Goal: Task Accomplishment & Management: Use online tool/utility

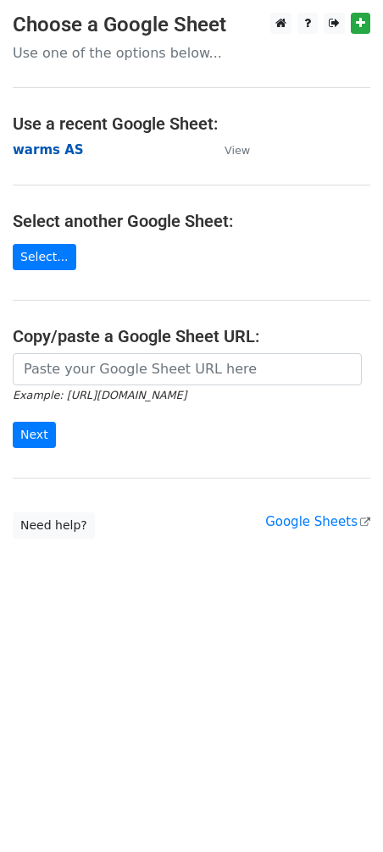
click at [51, 148] on strong "warms AS" at bounding box center [48, 149] width 71 height 15
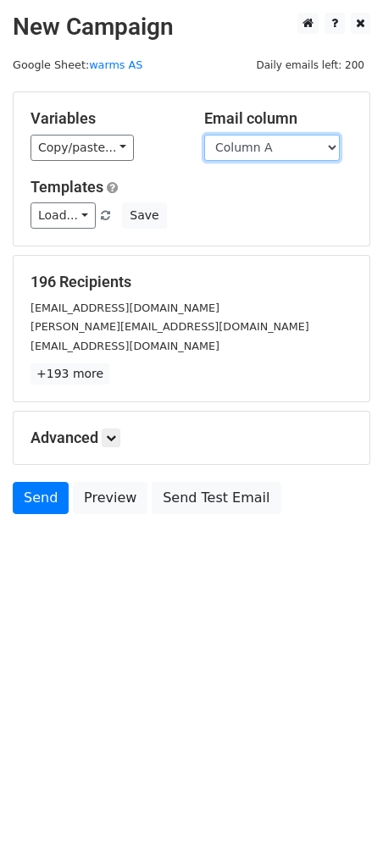
click at [268, 143] on select "Column A Column B Column C Column D Column E Column F Column G Column H Column …" at bounding box center [271, 148] width 135 height 26
select select "Column J"
click at [204, 135] on select "Column A Column B Column C Column D Column E Column F Column G Column H Column …" at bounding box center [271, 148] width 135 height 26
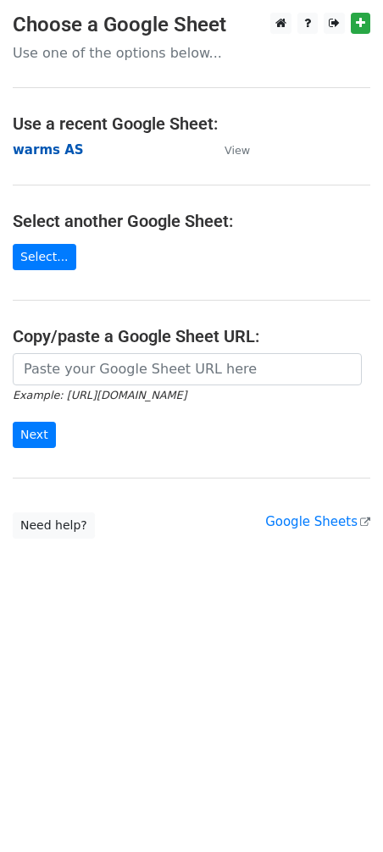
click at [53, 152] on strong "warms AS" at bounding box center [48, 149] width 71 height 15
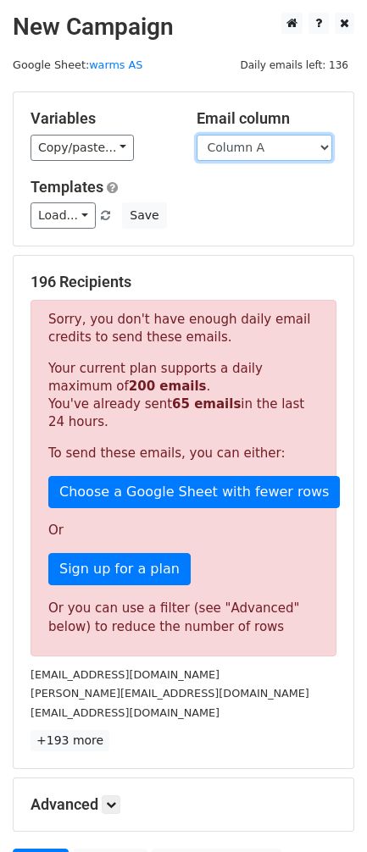
click at [234, 143] on select "Column A Column B Column C Column D Column E Column F Column G Column H Column …" at bounding box center [263, 148] width 135 height 26
click at [196, 135] on select "Column A Column B Column C Column D Column E Column F Column G Column H Column …" at bounding box center [263, 148] width 135 height 26
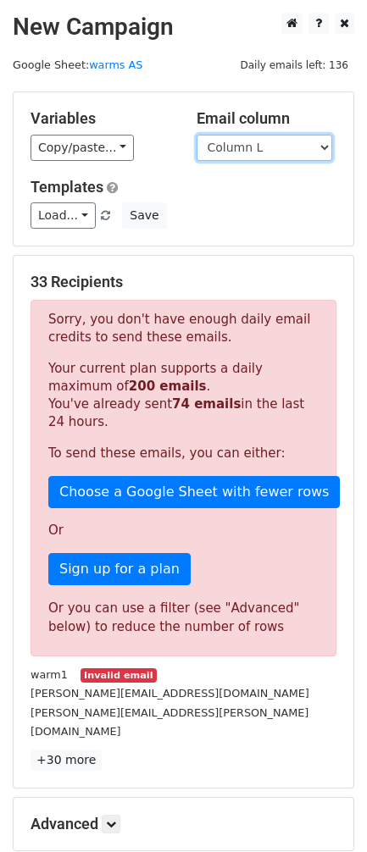
click at [257, 143] on select "Column A Column B Column C Column D Column E Column F Column G Column H Column …" at bounding box center [263, 148] width 135 height 26
click at [196, 135] on select "Column A Column B Column C Column D Column E Column F Column G Column H Column …" at bounding box center [263, 148] width 135 height 26
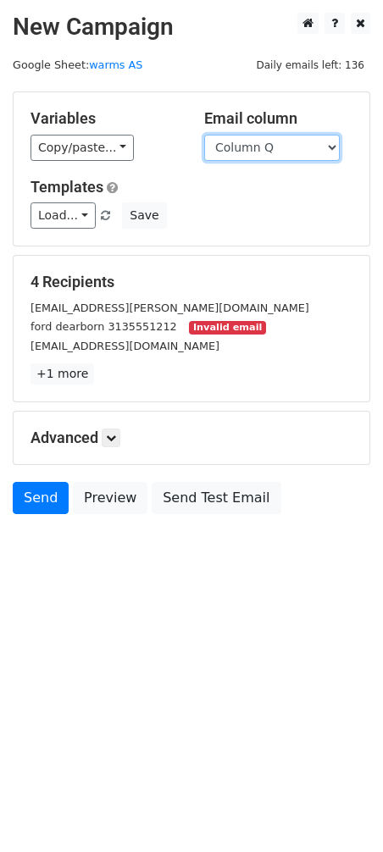
click at [268, 149] on select "Column A Column B Column C Column D Column E Column F Column G Column H Column …" at bounding box center [271, 148] width 135 height 26
select select "Column L"
click at [204, 135] on select "Column A Column B Column C Column D Column E Column F Column G Column H Column …" at bounding box center [271, 148] width 135 height 26
